Goal: Find specific page/section: Find specific page/section

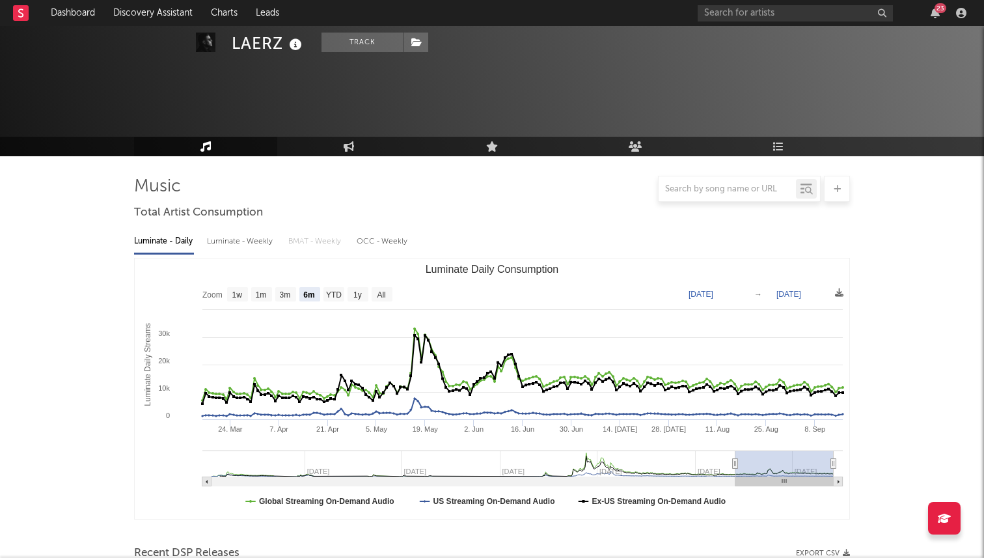
select select "6m"
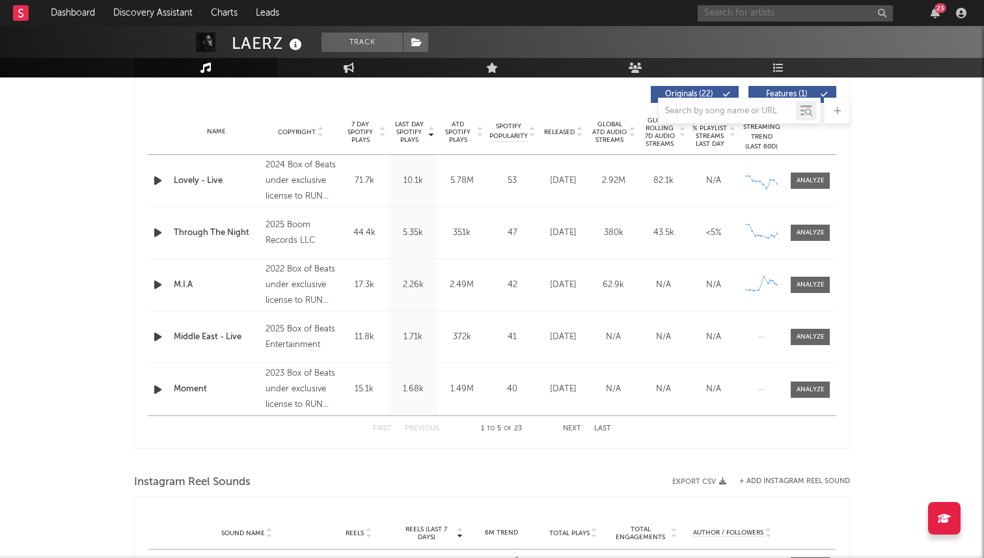
click at [720, 11] on input "text" at bounding box center [795, 13] width 195 height 16
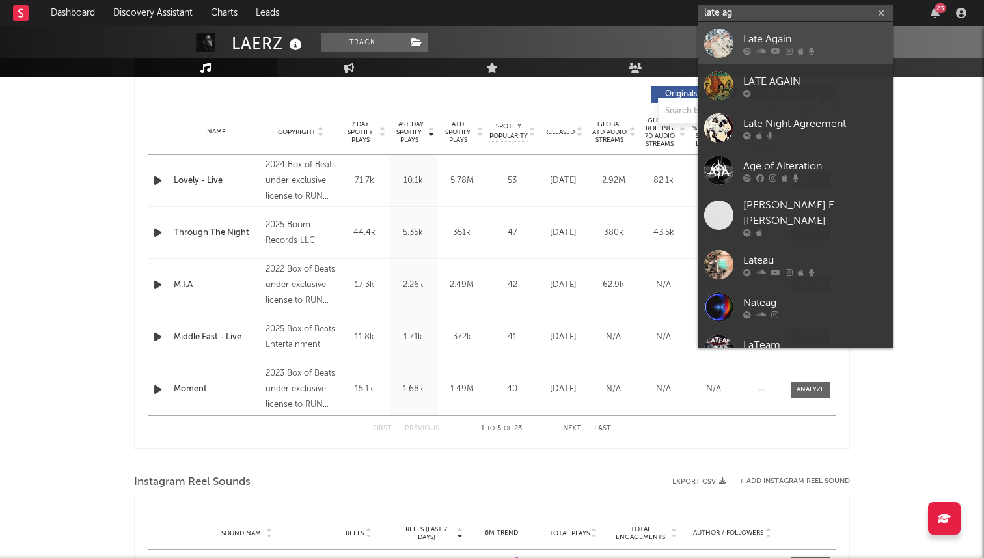
type input "late ag"
click at [751, 34] on div "Late Again" at bounding box center [814, 39] width 143 height 16
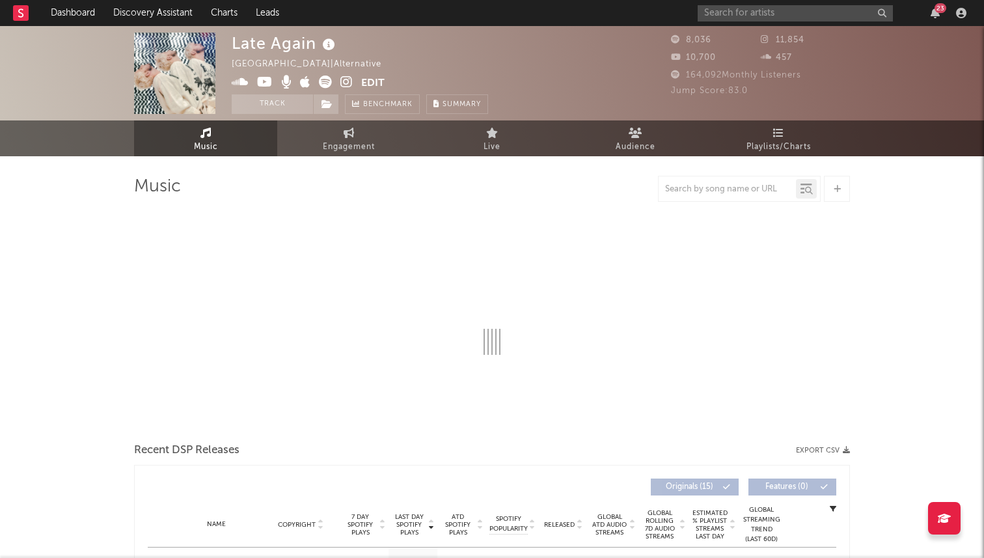
select select "6m"
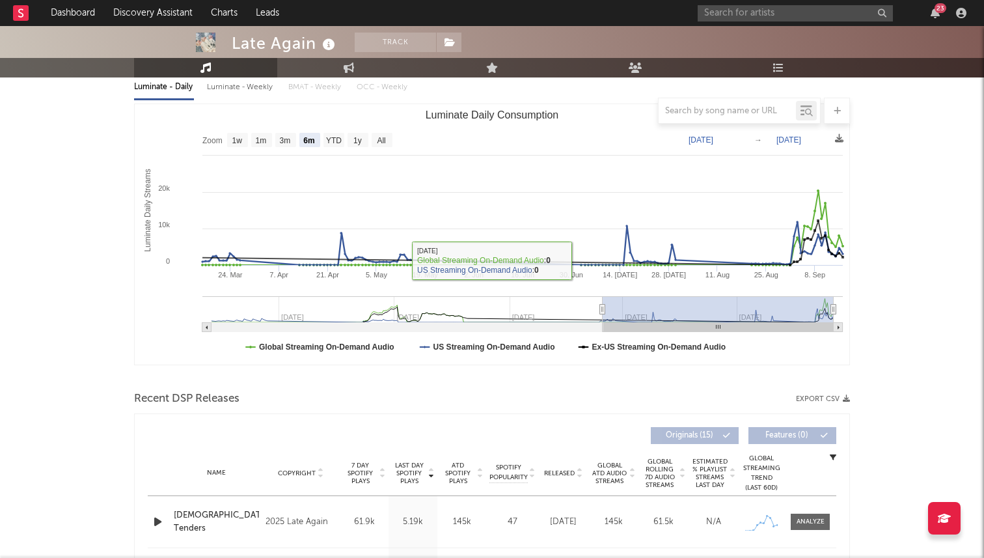
scroll to position [163, 0]
